Goal: Task Accomplishment & Management: Use online tool/utility

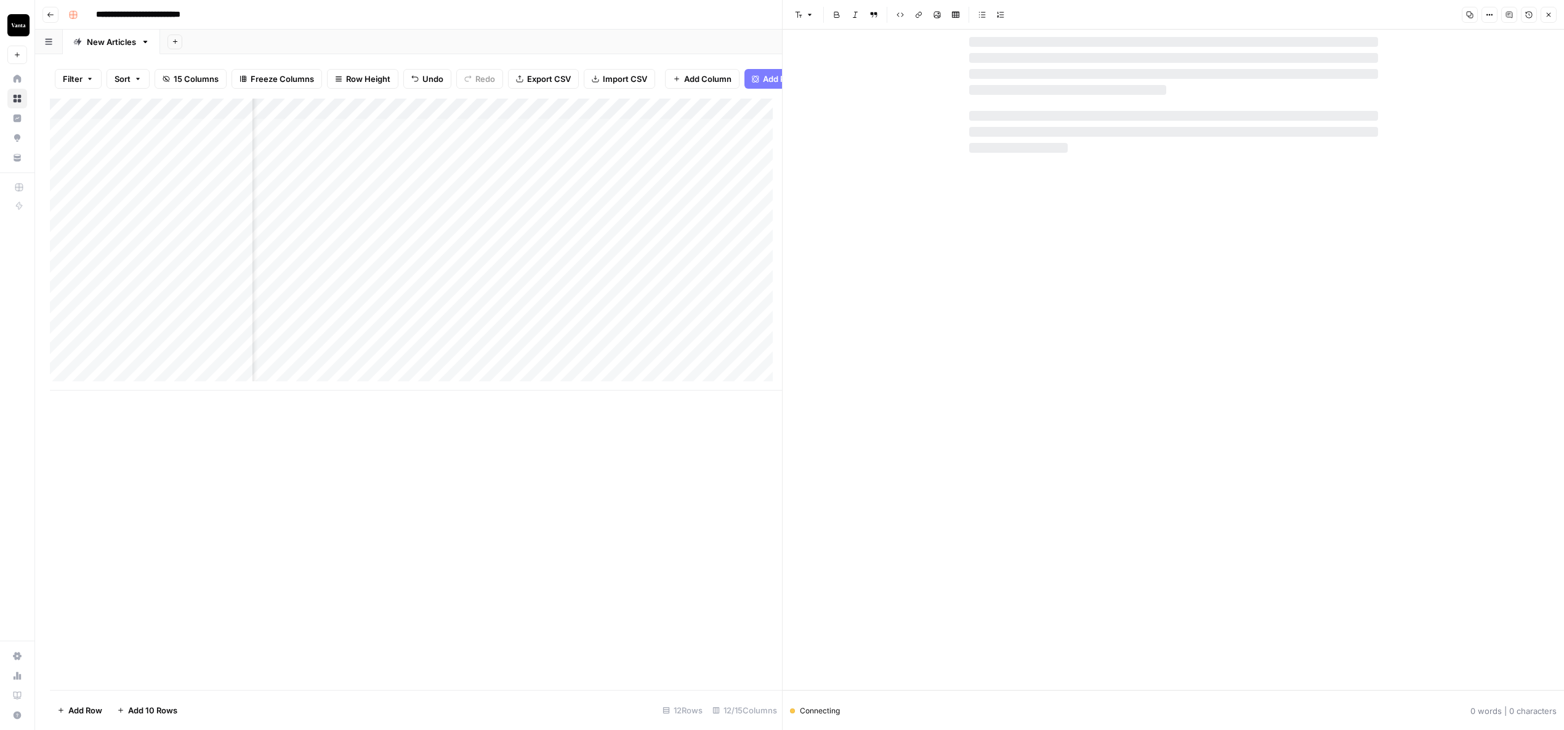
scroll to position [0, 660]
click at [432, 137] on div "Add Column" at bounding box center [416, 245] width 732 height 292
click at [586, 137] on div "Add Column" at bounding box center [416, 245] width 732 height 292
click at [611, 137] on div "Add Column" at bounding box center [416, 245] width 732 height 292
